Goal: Entertainment & Leisure: Consume media (video, audio)

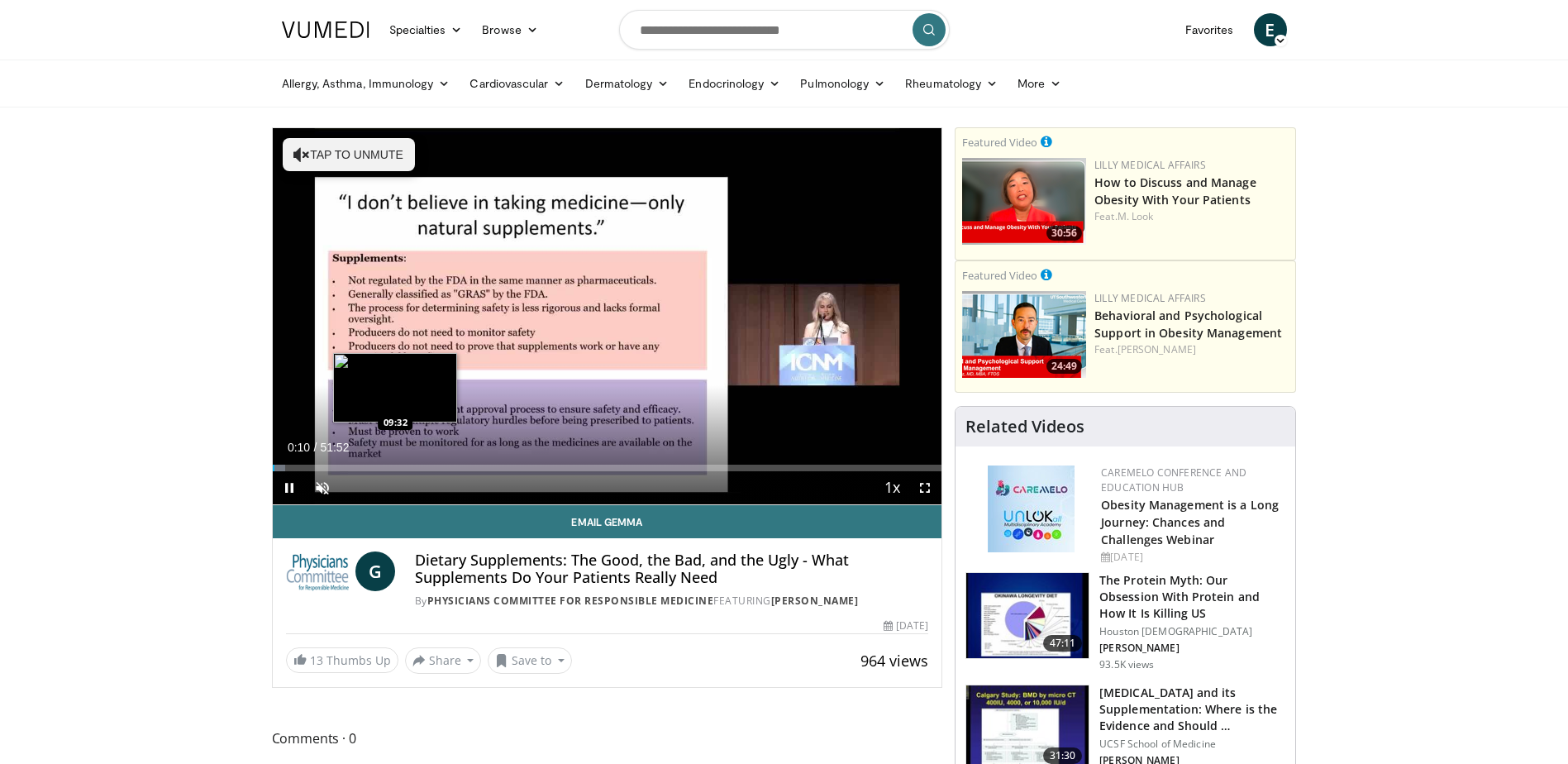
click at [397, 462] on div "Loaded : 1.91% 00:10 09:32" at bounding box center [607, 463] width 669 height 16
click at [432, 466] on div "Loaded : 20.89% 09:46 12:17" at bounding box center [607, 467] width 669 height 6
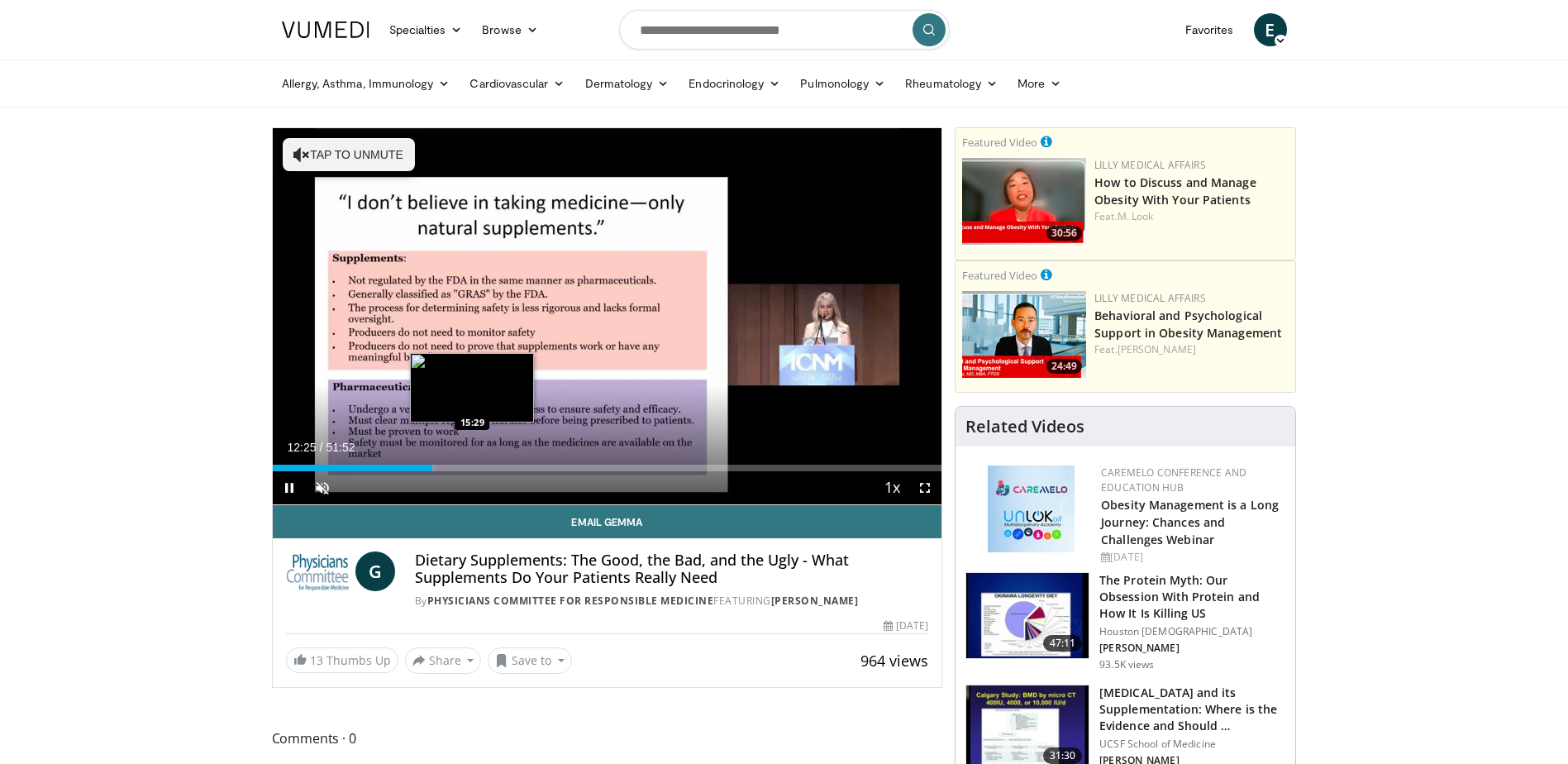
click at [472, 465] on div "Loaded : 24.23% 12:25 15:29" at bounding box center [607, 467] width 669 height 6
click at [525, 457] on div "Loaded : 31.88% 15:30 19:31" at bounding box center [607, 463] width 669 height 16
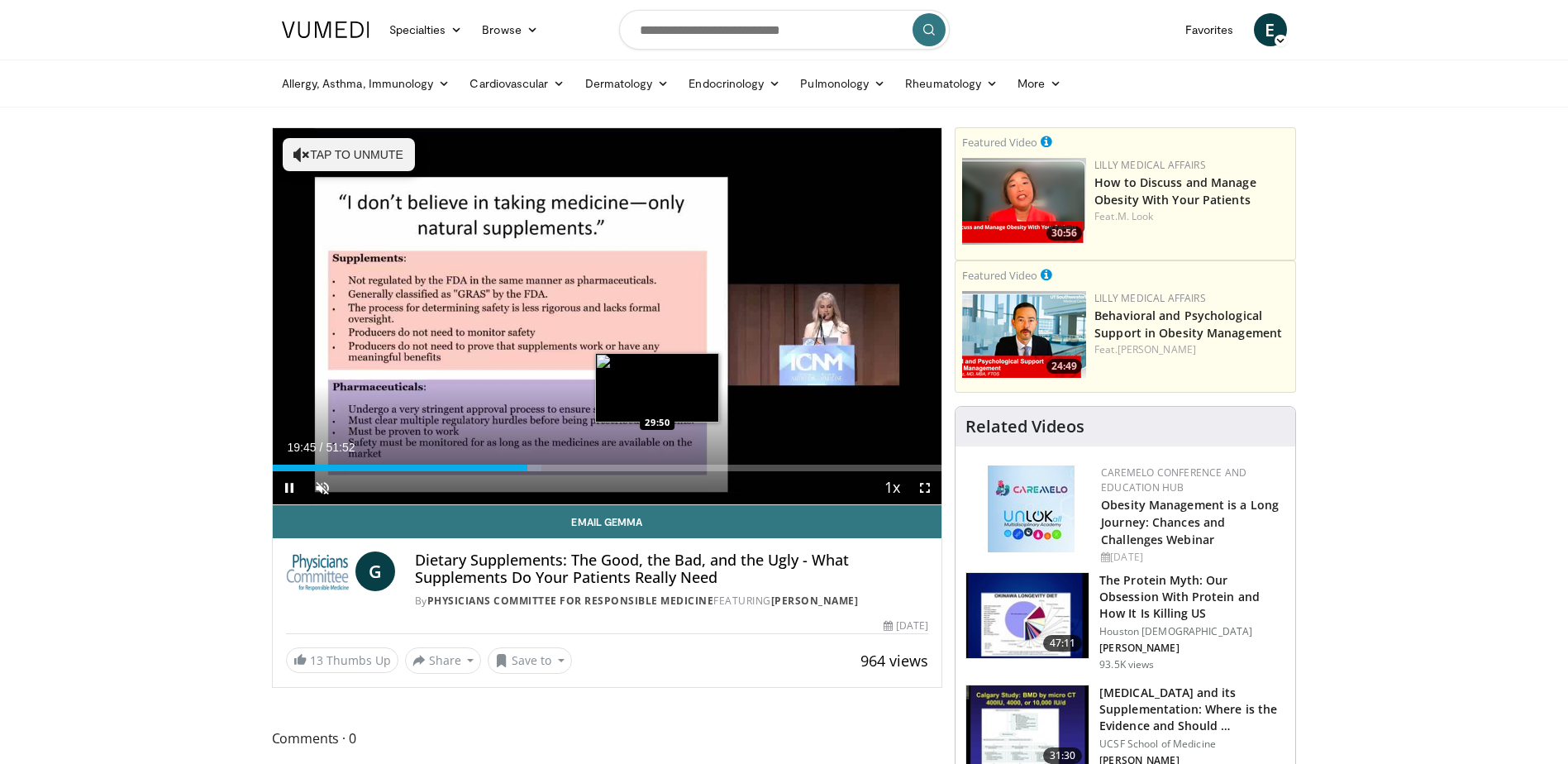
click at [657, 461] on div "Loaded : 40.16% 19:45 29:50" at bounding box center [607, 463] width 669 height 16
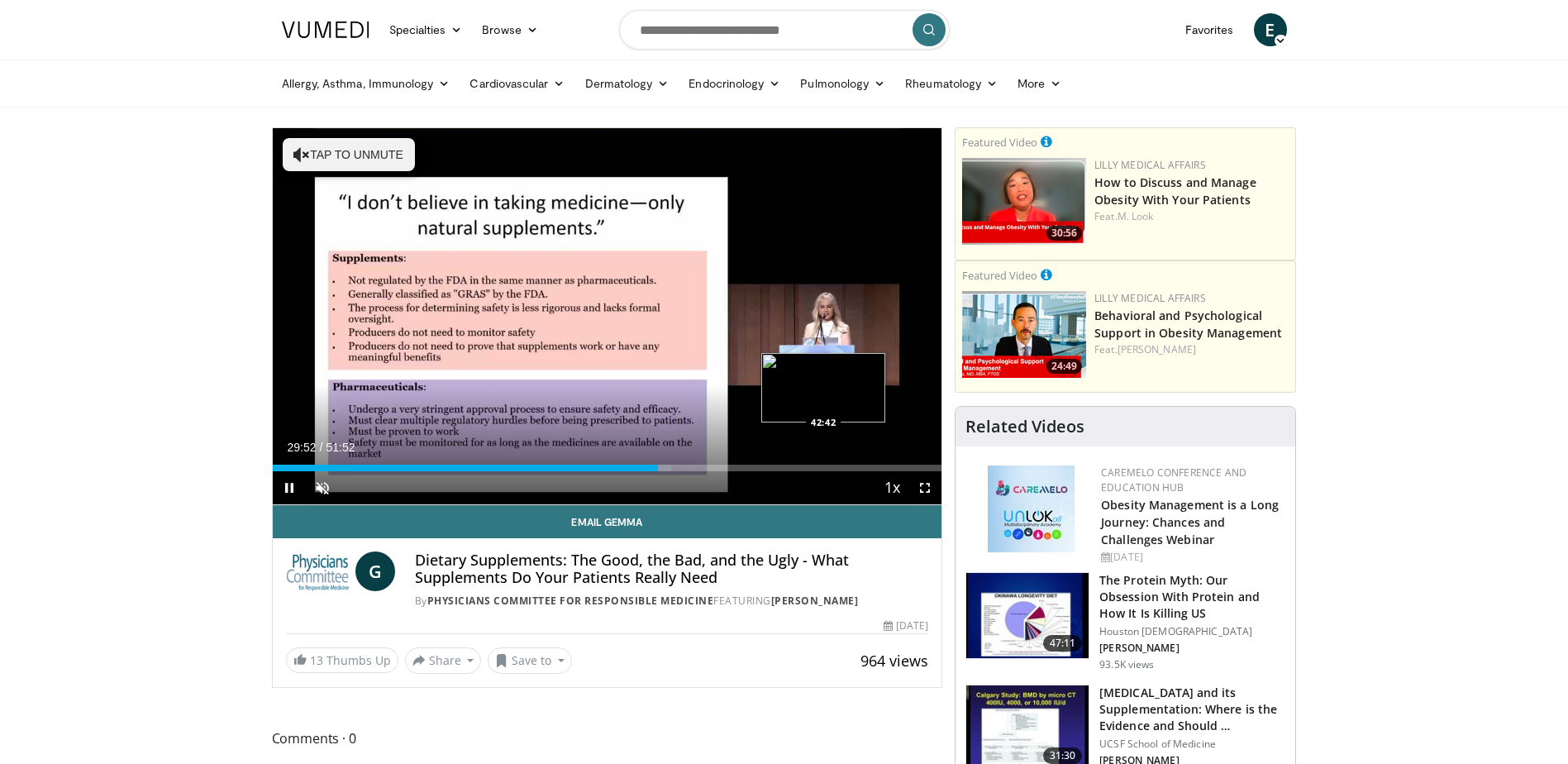
drag, startPoint x: 824, startPoint y: 467, endPoint x: 850, endPoint y: 467, distance: 26.0
click at [824, 467] on div "Loaded : 59.61% 29:52 42:42" at bounding box center [607, 467] width 669 height 6
click at [901, 467] on div "Progress Bar" at bounding box center [901, 467] width 2 height 6
